Goal: Transaction & Acquisition: Book appointment/travel/reservation

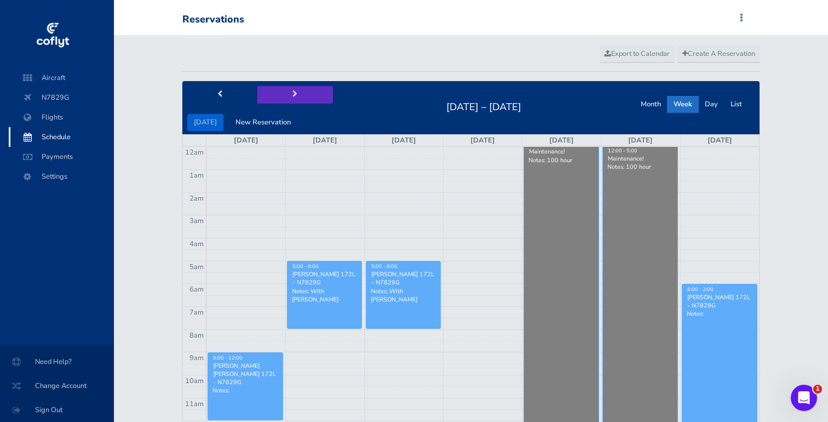
click at [289, 101] on button "next" at bounding box center [295, 94] width 76 height 17
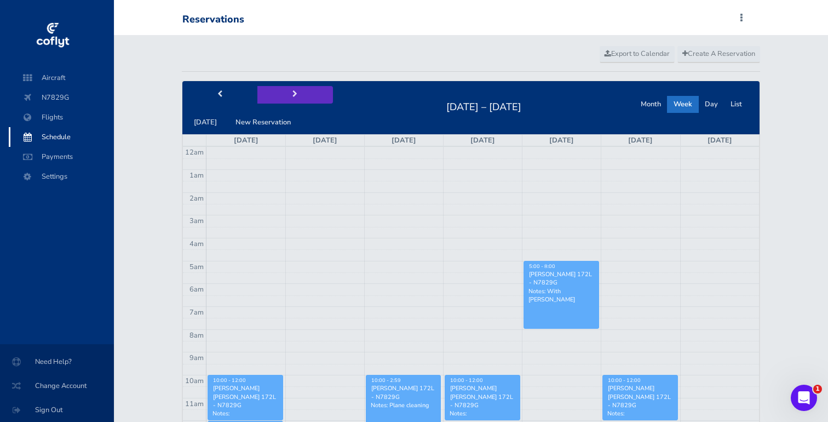
click at [292, 98] on span "next" at bounding box center [294, 94] width 5 height 7
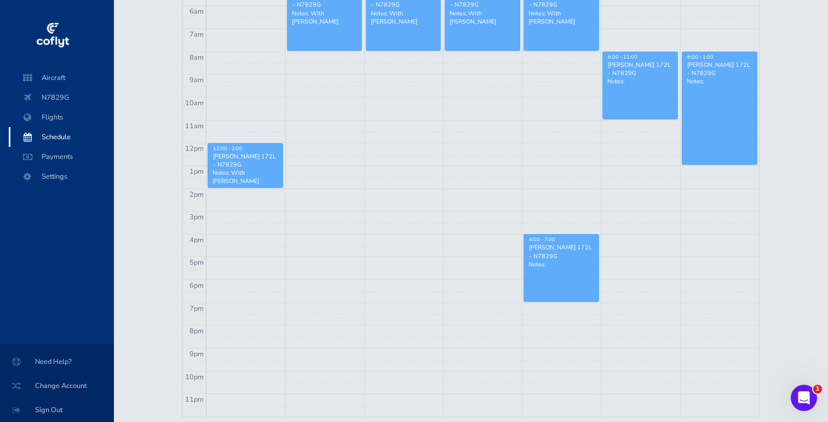
scroll to position [284, 0]
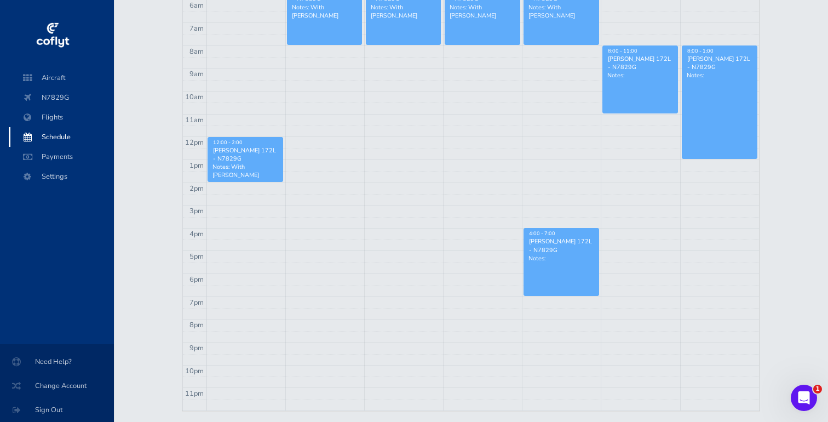
click at [629, 187] on td at bounding box center [482, 187] width 552 height 11
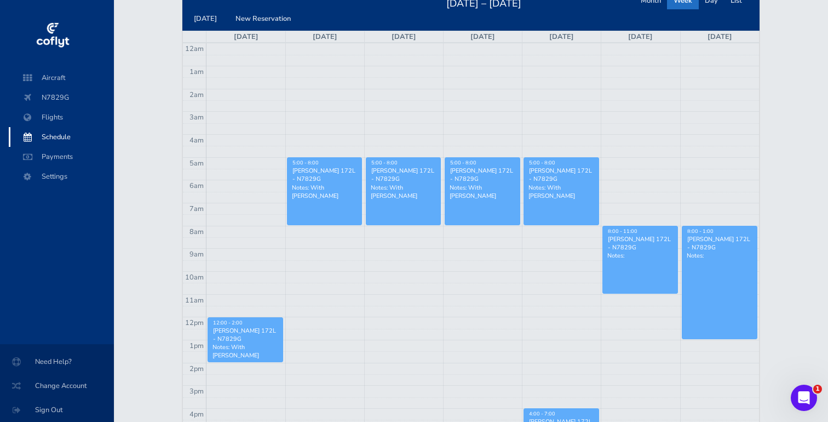
scroll to position [0, 0]
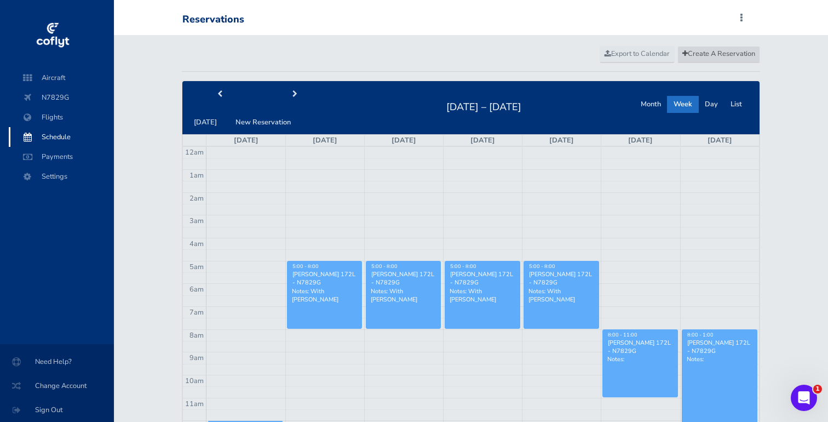
click at [711, 51] on span "Create A Reservation" at bounding box center [718, 54] width 73 height 10
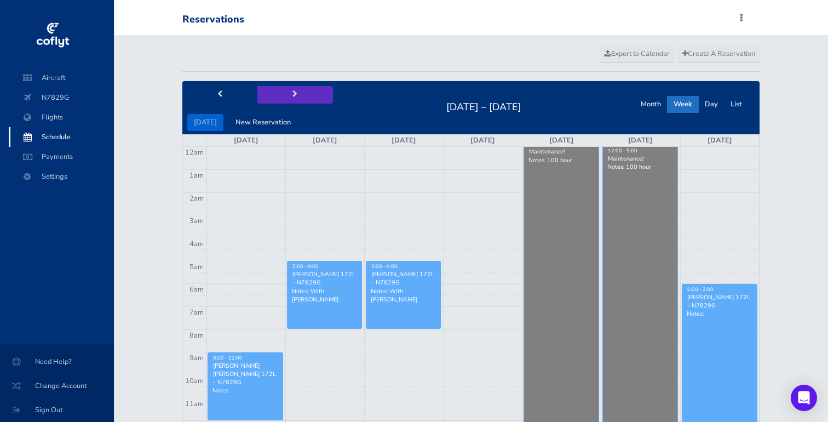
click at [292, 93] on span "next" at bounding box center [294, 94] width 5 height 7
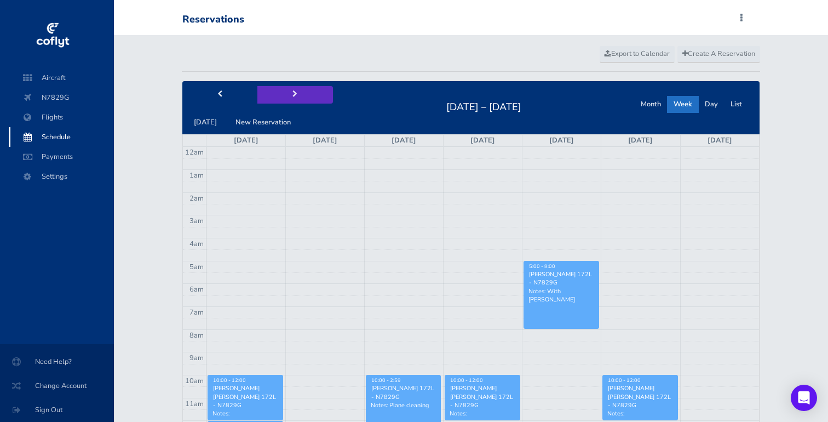
click at [292, 93] on span "next" at bounding box center [294, 94] width 5 height 7
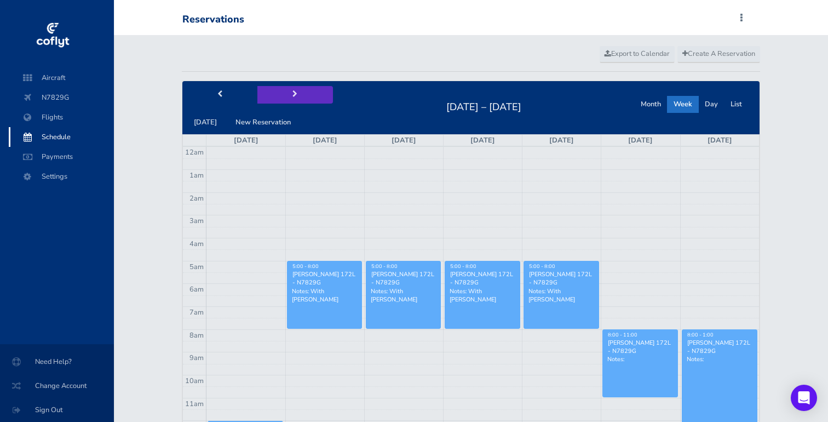
click at [318, 95] on button "next" at bounding box center [295, 94] width 76 height 17
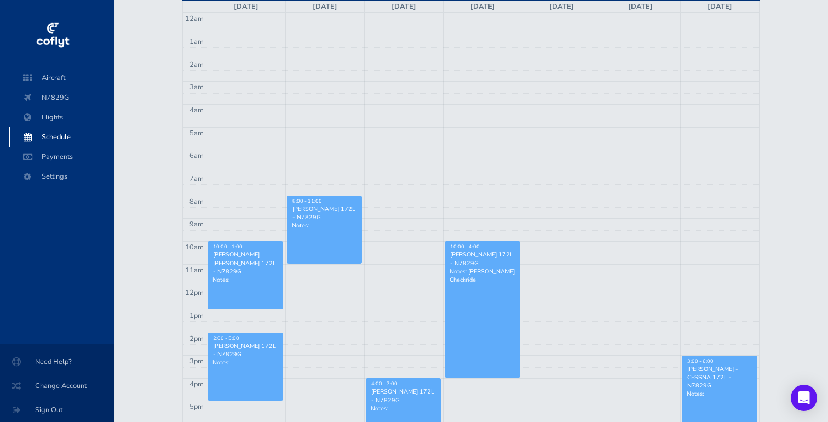
scroll to position [43, 0]
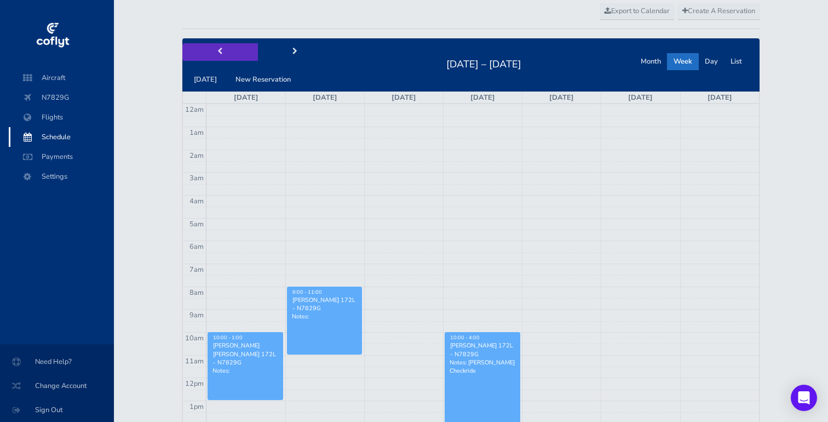
click at [218, 57] on button "prev" at bounding box center [220, 51] width 76 height 17
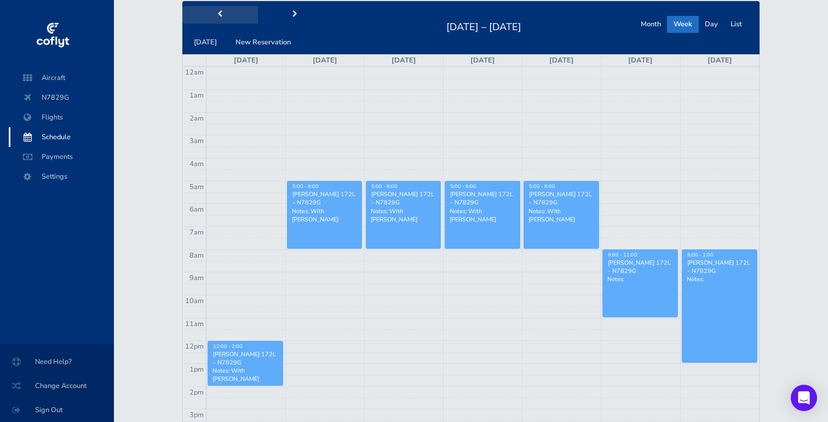
scroll to position [24, 0]
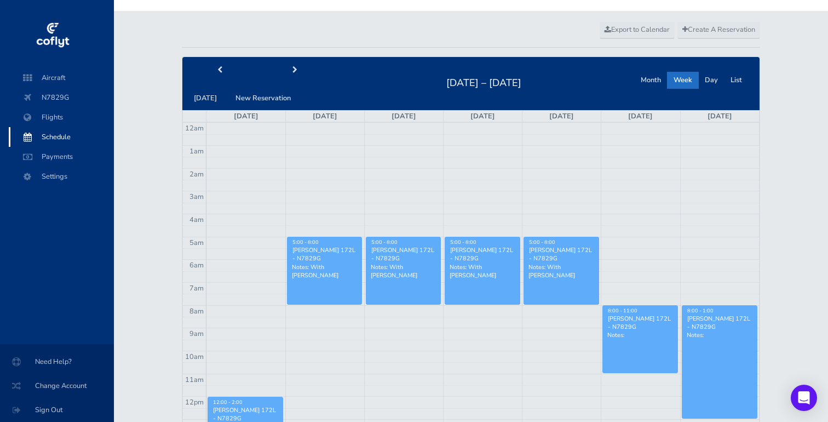
click at [49, 131] on span "Schedule" at bounding box center [61, 137] width 83 height 20
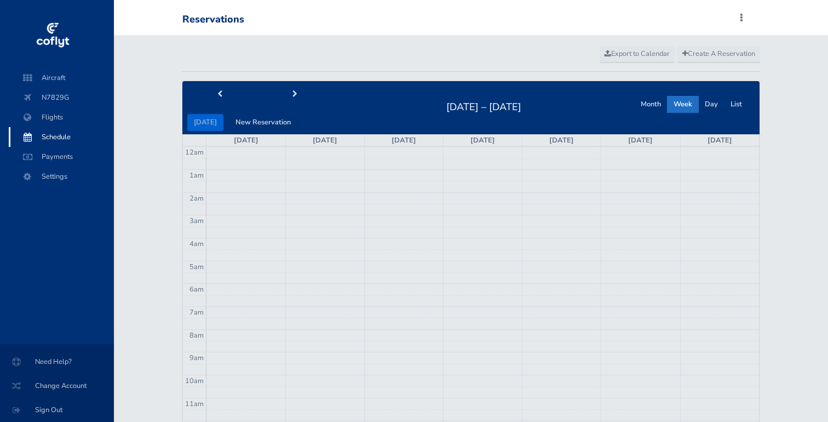
click at [47, 120] on span "Flights" at bounding box center [61, 117] width 83 height 20
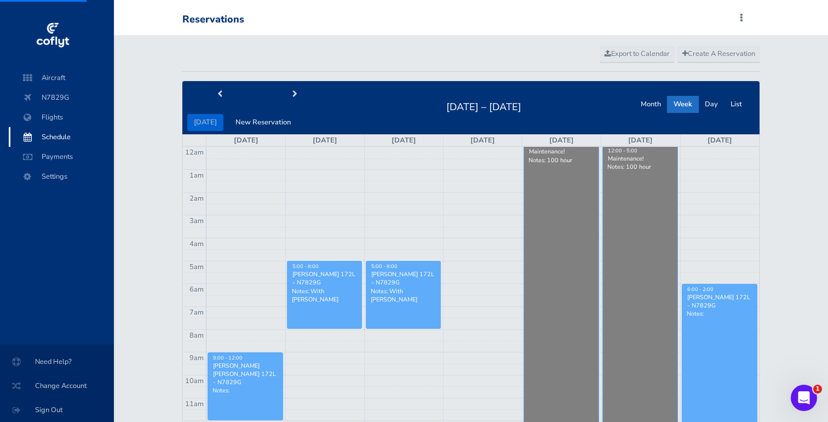
click at [51, 138] on span "Schedule" at bounding box center [61, 137] width 83 height 20
click at [722, 60] on link "Create A Reservation" at bounding box center [718, 54] width 83 height 16
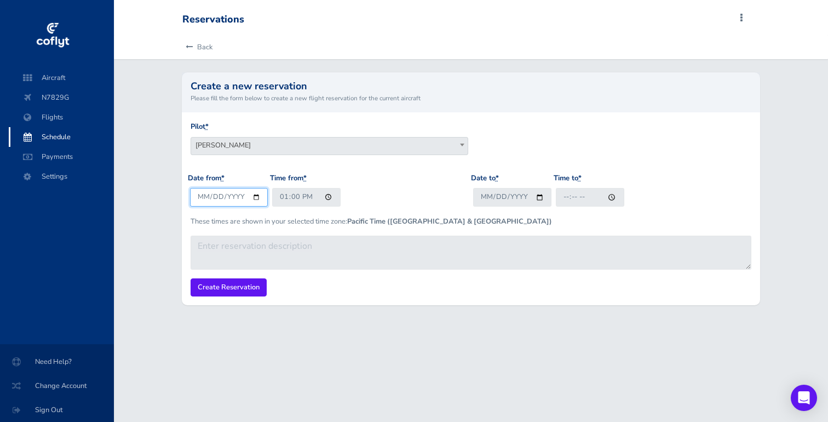
click at [255, 199] on input "2025-08-30" at bounding box center [229, 197] width 78 height 18
type input "2025-09-13"
click at [307, 201] on input "13:00" at bounding box center [306, 197] width 68 height 18
click at [294, 197] on input "13:00" at bounding box center [306, 197] width 68 height 18
type input "13:01"
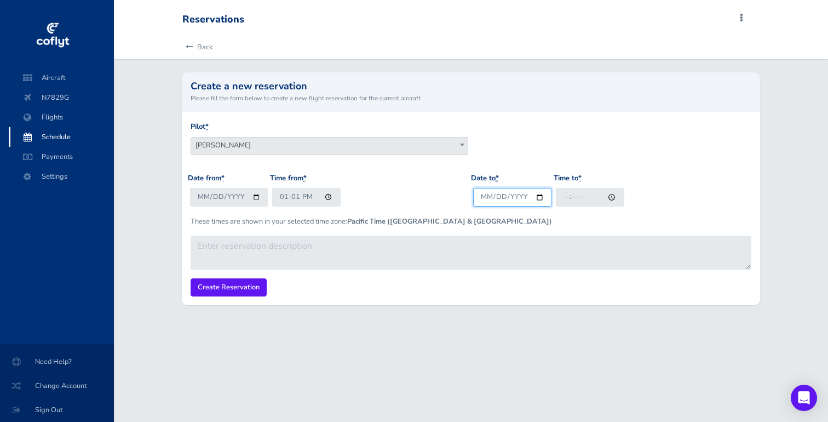
click at [503, 205] on input "Date to *" at bounding box center [512, 197] width 78 height 18
click at [537, 201] on input "Date to *" at bounding box center [512, 197] width 78 height 18
type input "2025-09-13"
click at [578, 198] on input "Time to *" at bounding box center [590, 197] width 68 height 18
type input "17:00"
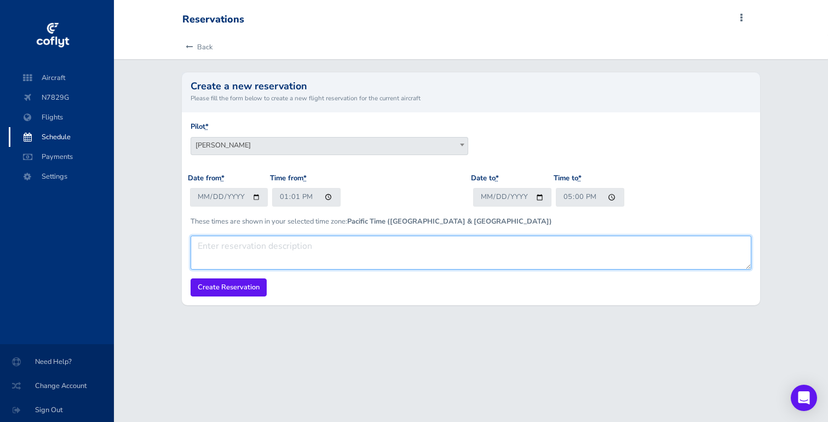
click at [456, 250] on textarea at bounding box center [471, 252] width 561 height 34
type textarea "Student x-country solo"
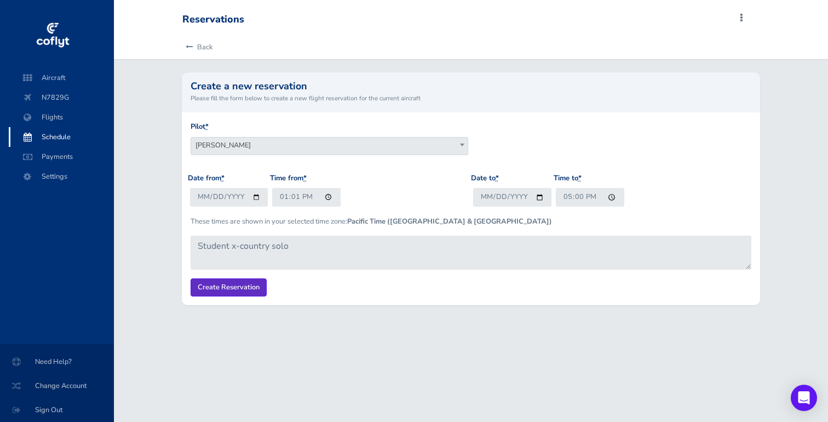
click at [229, 284] on input "Create Reservation" at bounding box center [229, 287] width 76 height 18
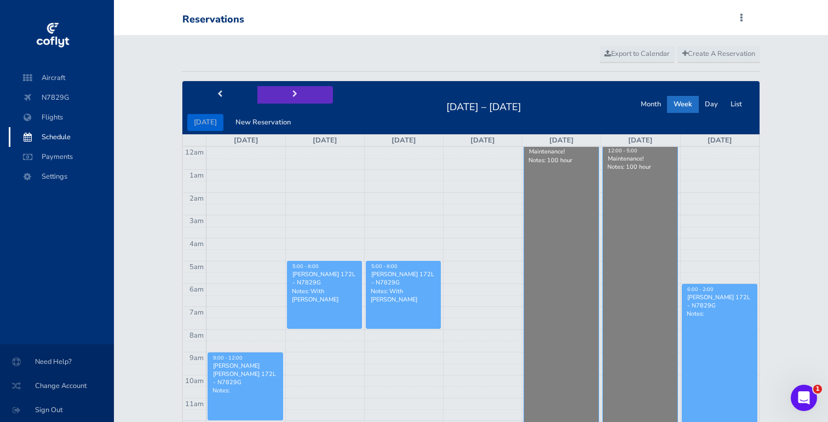
click at [289, 101] on button "next" at bounding box center [295, 94] width 76 height 17
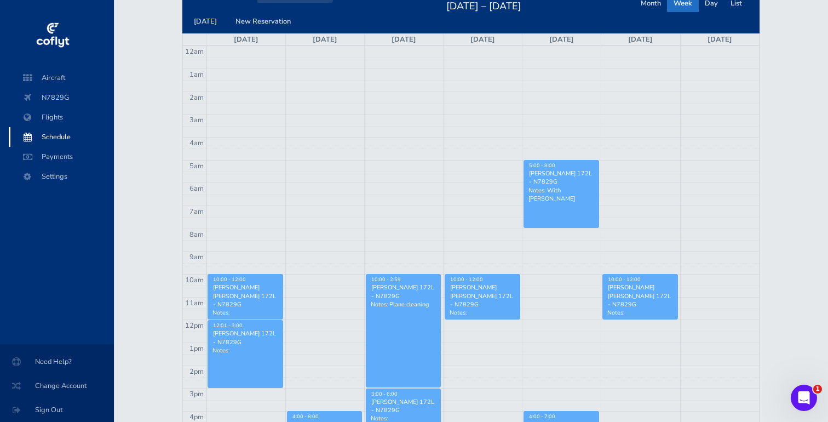
scroll to position [60, 0]
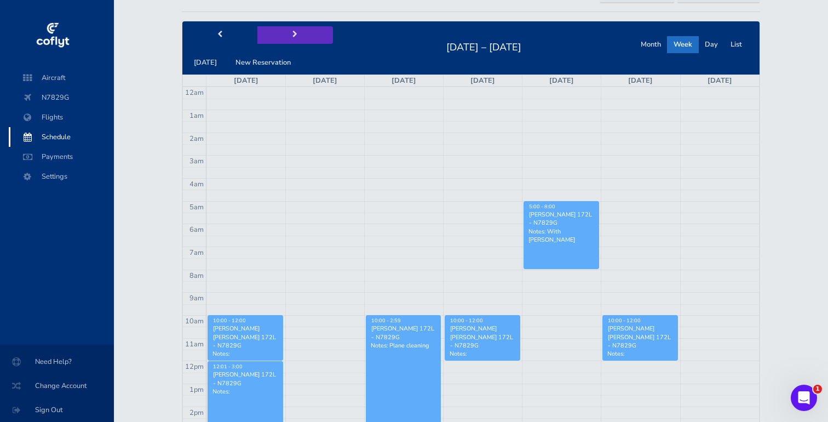
click at [280, 36] on button "next" at bounding box center [295, 34] width 76 height 17
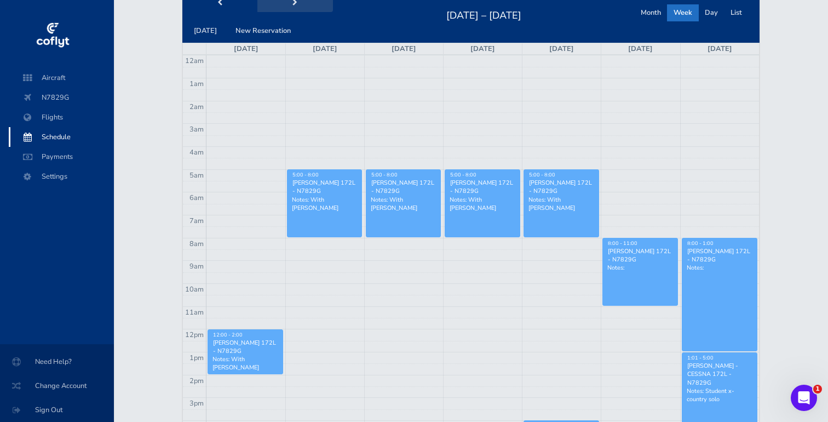
scroll to position [86, 0]
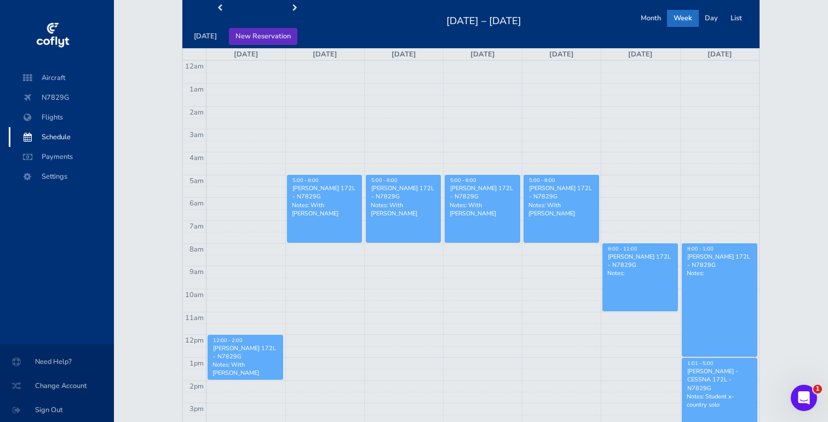
click at [257, 34] on button "New Reservation" at bounding box center [263, 36] width 68 height 17
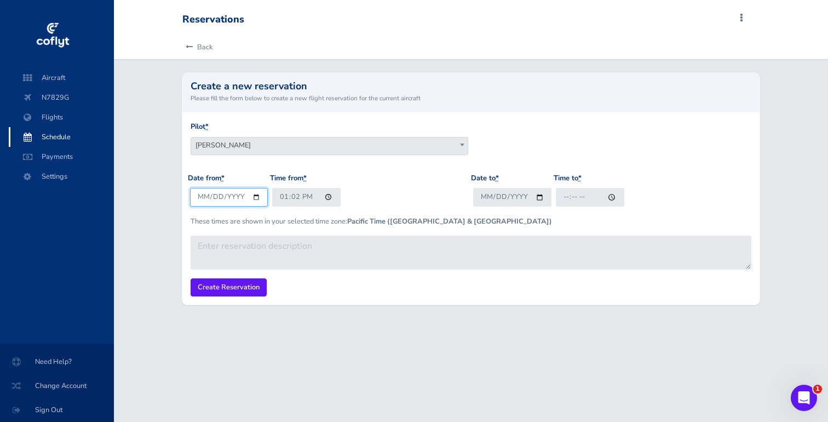
click at [254, 194] on input "[DATE]" at bounding box center [229, 197] width 78 height 18
type input "[DATE]"
click at [285, 198] on input "13:02" at bounding box center [306, 197] width 68 height 18
type input "15:00"
click at [534, 197] on input "Date to *" at bounding box center [512, 197] width 78 height 18
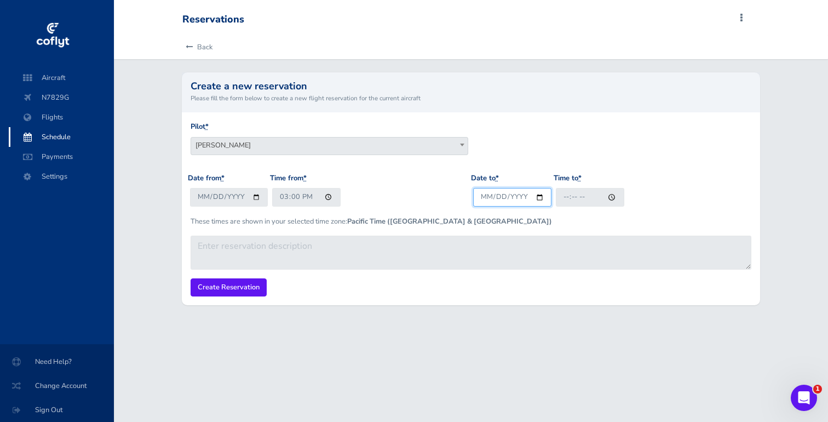
type input "[DATE]"
click at [563, 197] on input "Time to *" at bounding box center [590, 197] width 68 height 18
click at [563, 197] on input "18:00" at bounding box center [590, 197] width 68 height 18
type input "19:00"
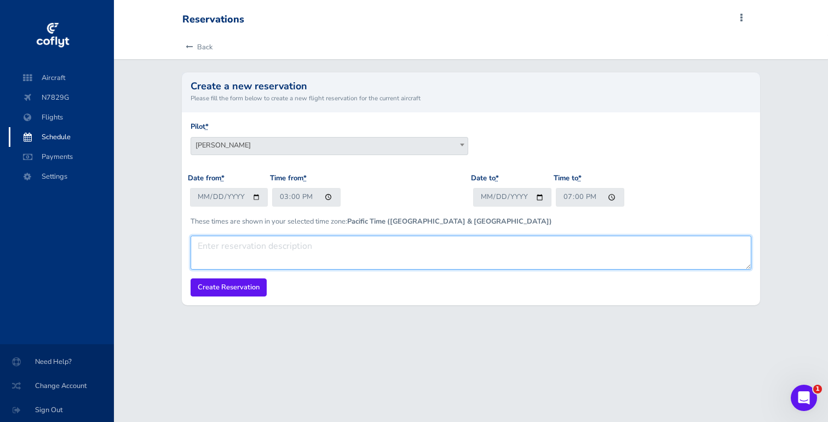
click at [495, 245] on textarea at bounding box center [471, 252] width 561 height 34
type textarea "Solo Student X-country"
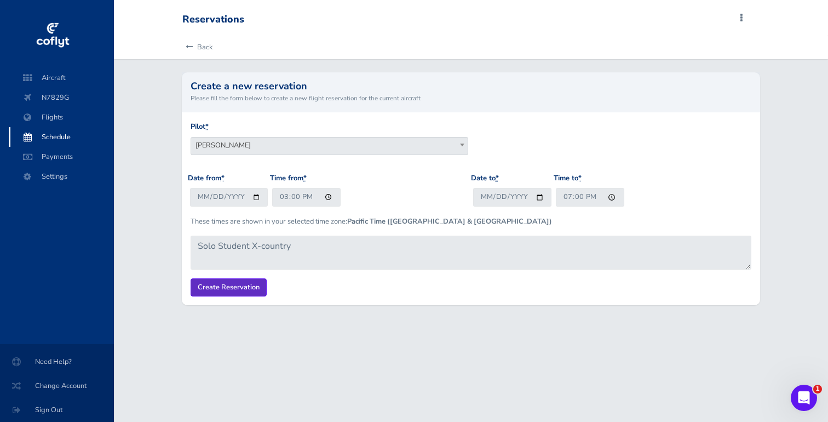
click at [229, 289] on input "Create Reservation" at bounding box center [229, 287] width 76 height 18
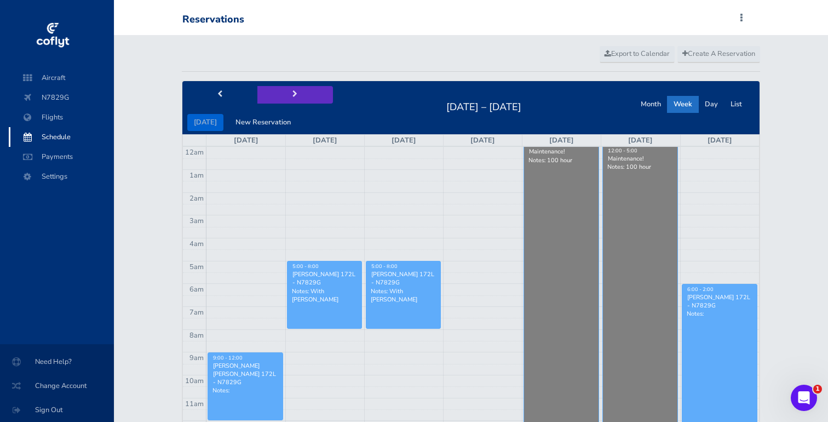
click at [284, 94] on button "next" at bounding box center [295, 94] width 76 height 17
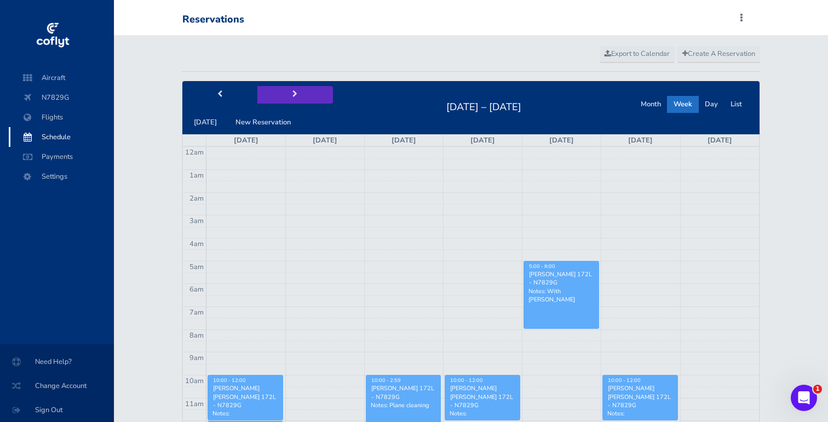
click at [316, 93] on button "next" at bounding box center [295, 94] width 76 height 17
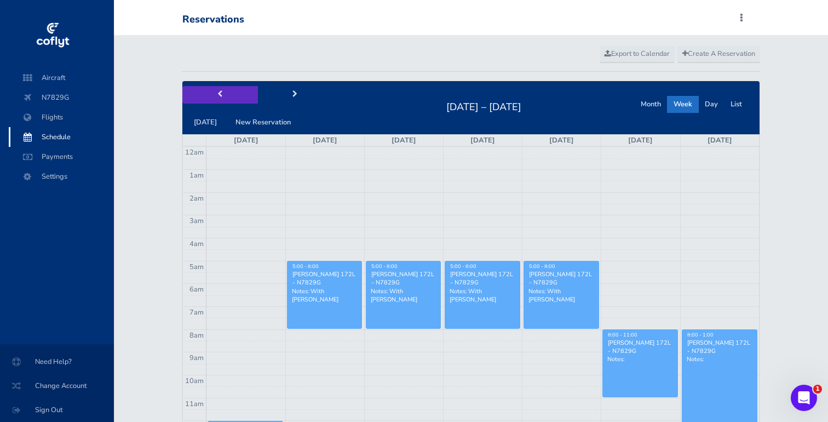
click at [217, 95] on span "prev" at bounding box center [219, 94] width 5 height 7
